Goal: Information Seeking & Learning: Learn about a topic

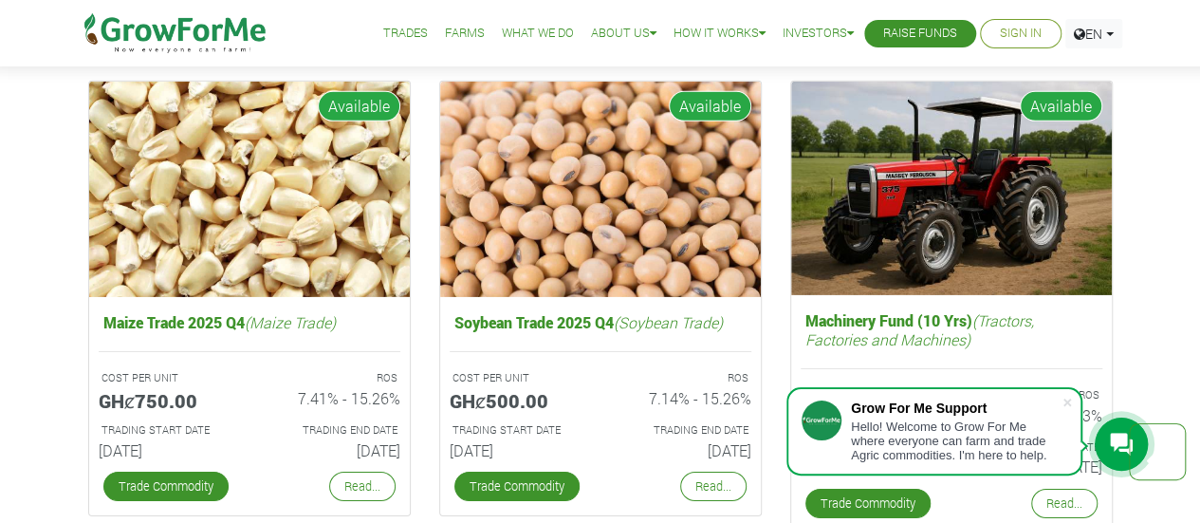
scroll to position [2940, 0]
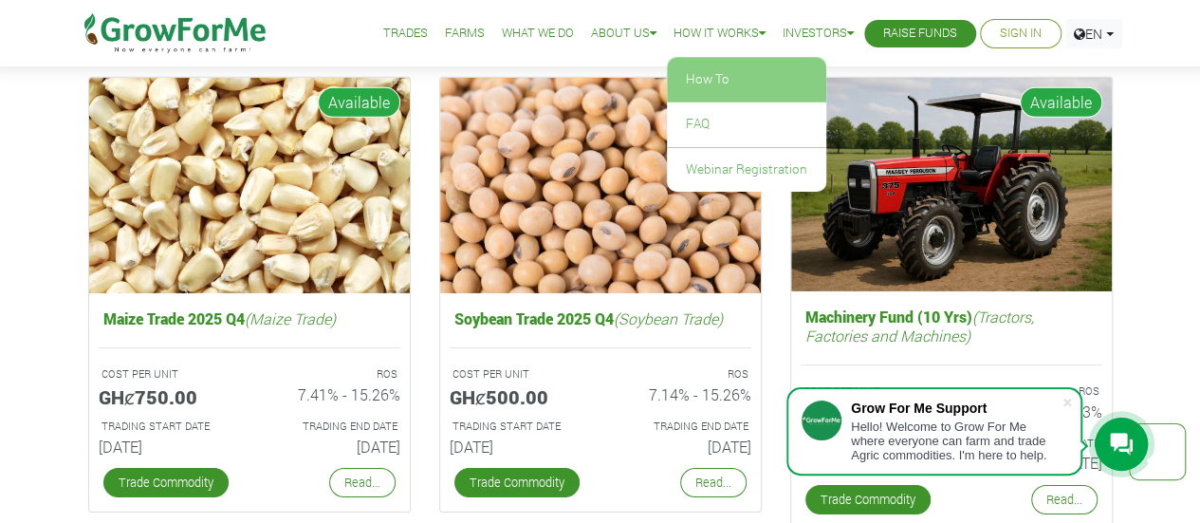
click at [716, 81] on link "How To" at bounding box center [746, 80] width 159 height 44
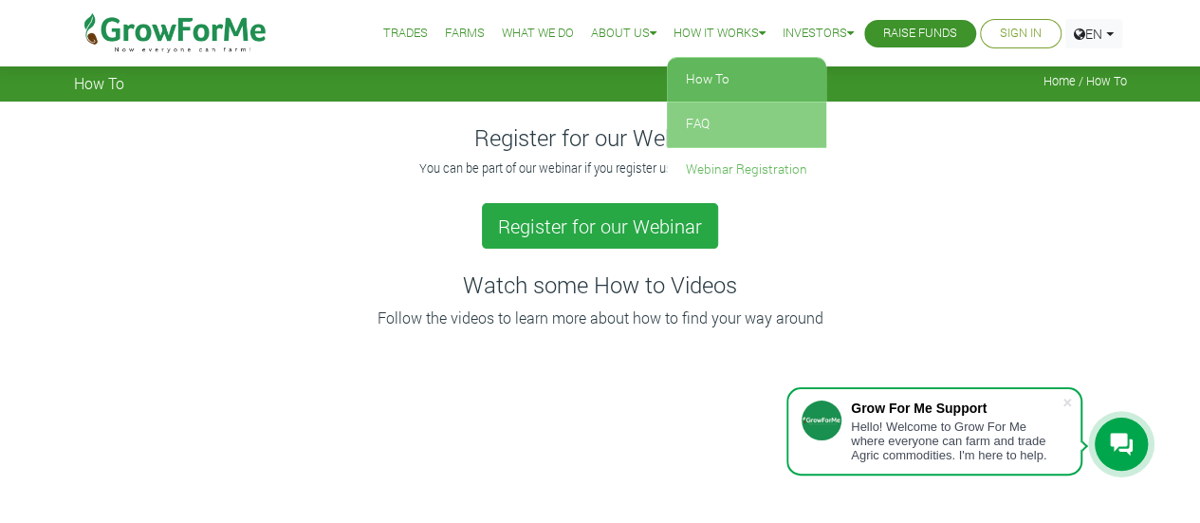
click at [700, 120] on link "FAQ" at bounding box center [746, 124] width 159 height 44
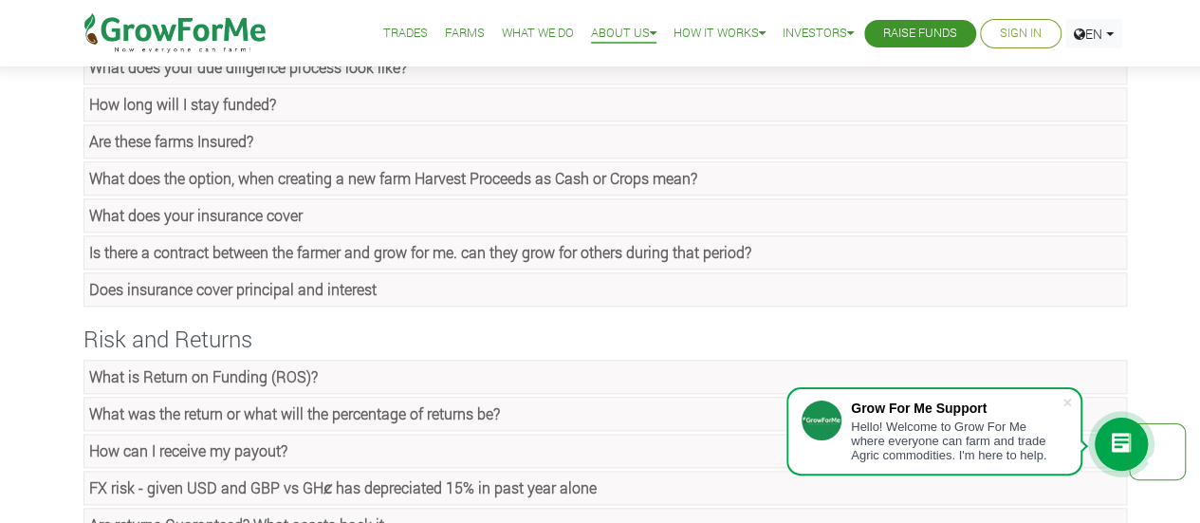
scroll to position [854, 0]
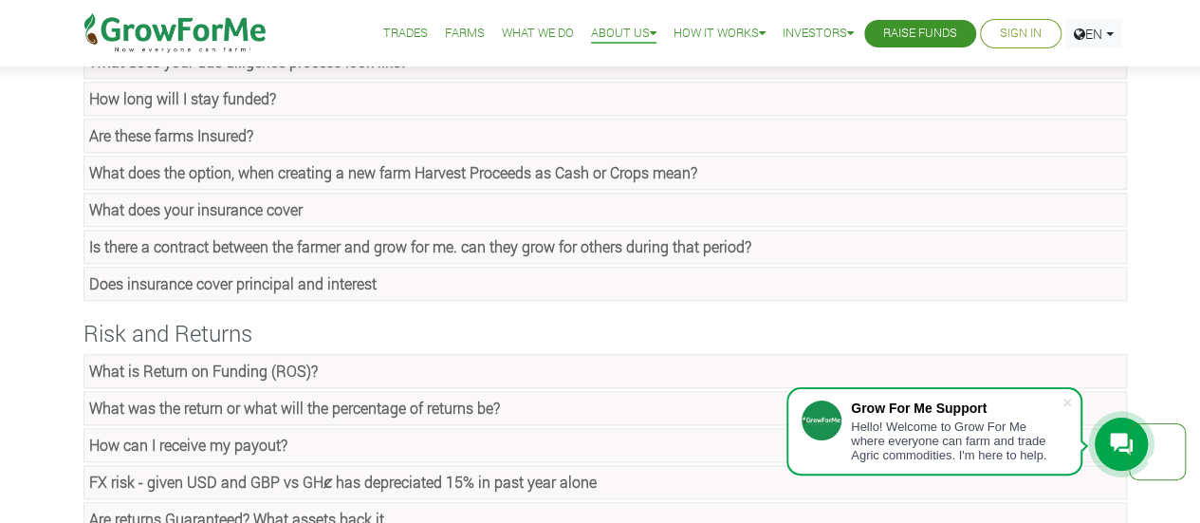
click at [250, 360] on strong "What is Return on Funding (ROS)?" at bounding box center [203, 370] width 229 height 20
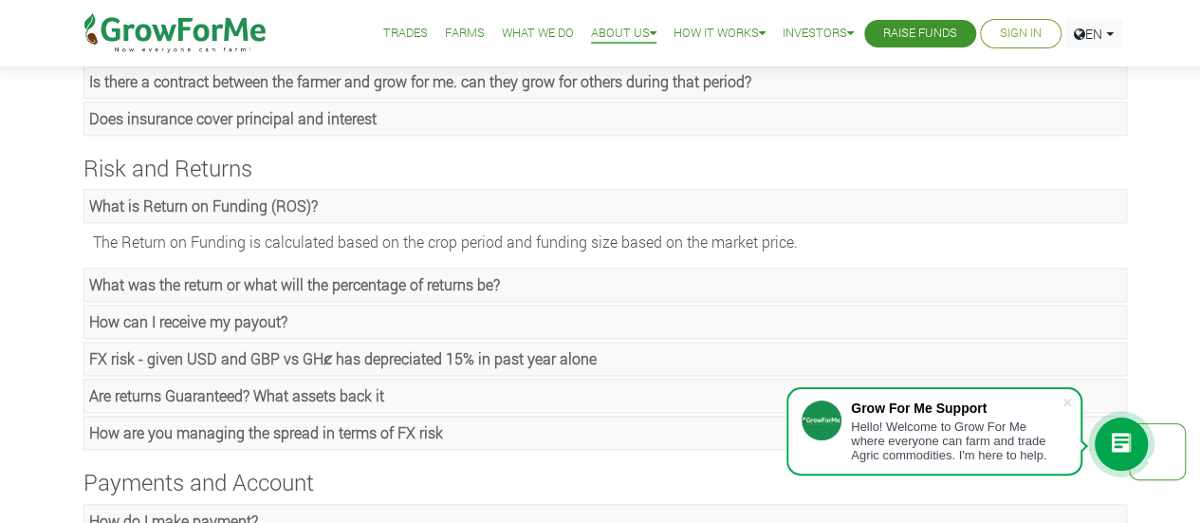
scroll to position [1043, 0]
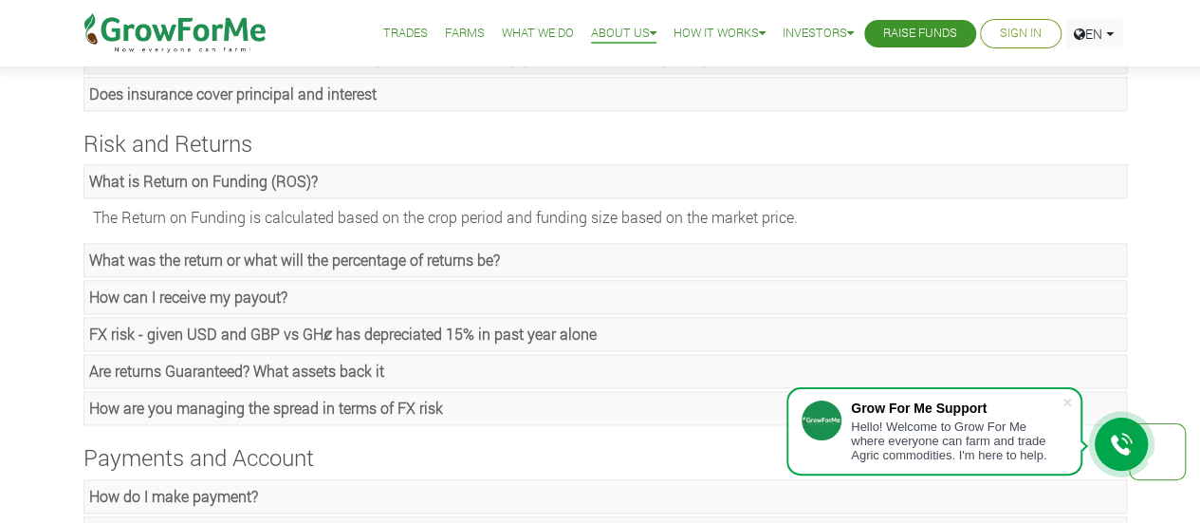
click at [253, 286] on strong "How can I receive my payout?" at bounding box center [188, 296] width 198 height 20
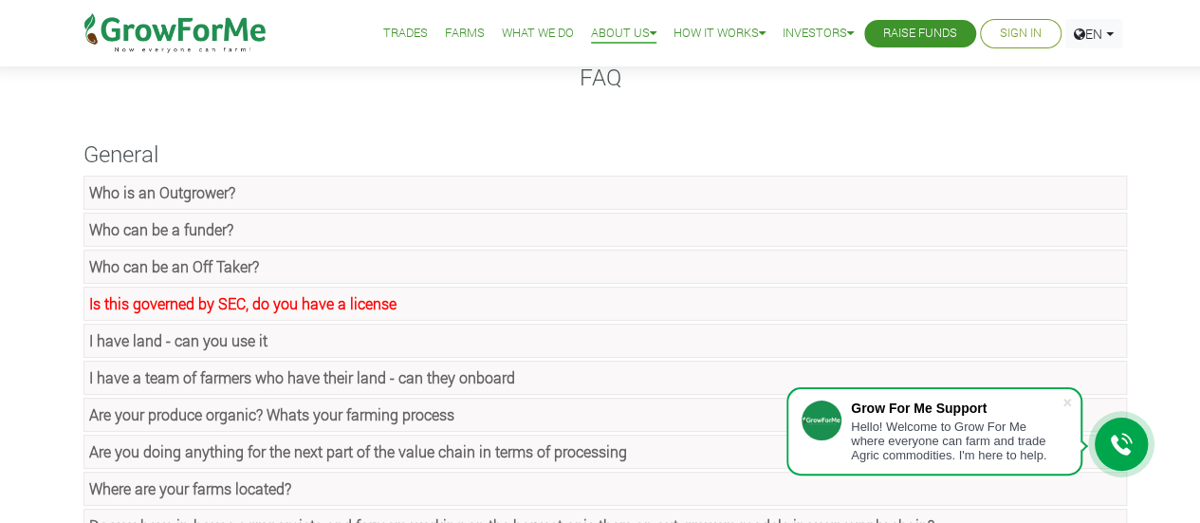
scroll to position [0, 0]
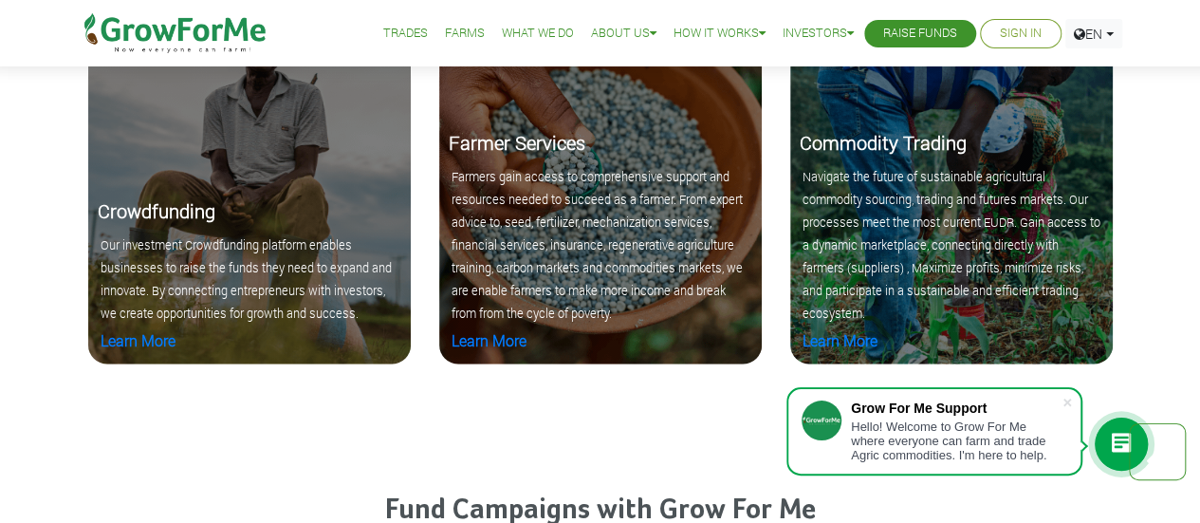
scroll to position [1974, 0]
